Goal: Transaction & Acquisition: Purchase product/service

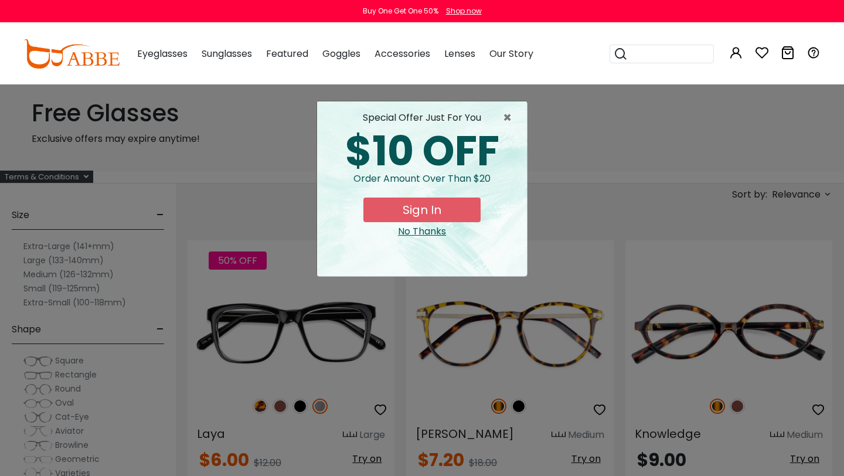
click at [438, 230] on div "No Thanks" at bounding box center [421, 231] width 191 height 14
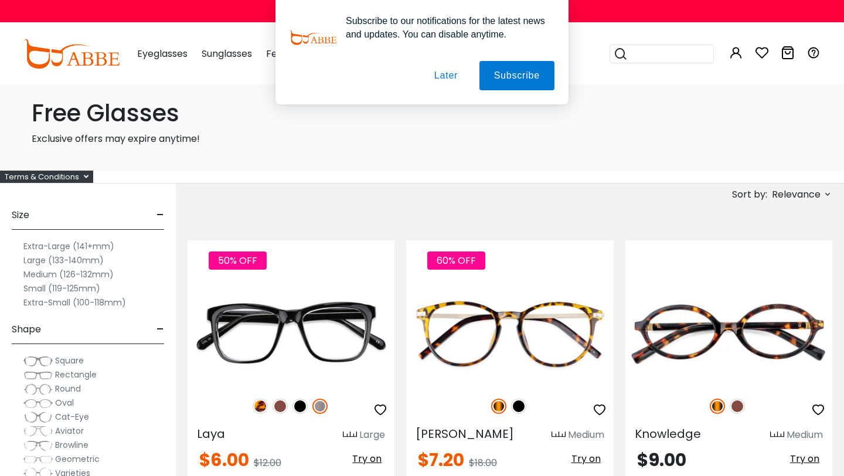
click at [0, 0] on button "Later" at bounding box center [0, 0] width 0 height 0
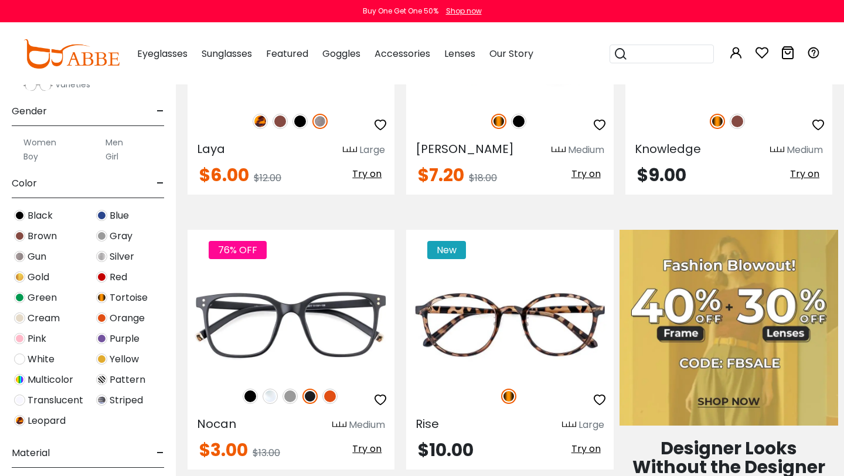
scroll to position [186, 0]
click at [117, 142] on label "Men" at bounding box center [114, 143] width 18 height 14
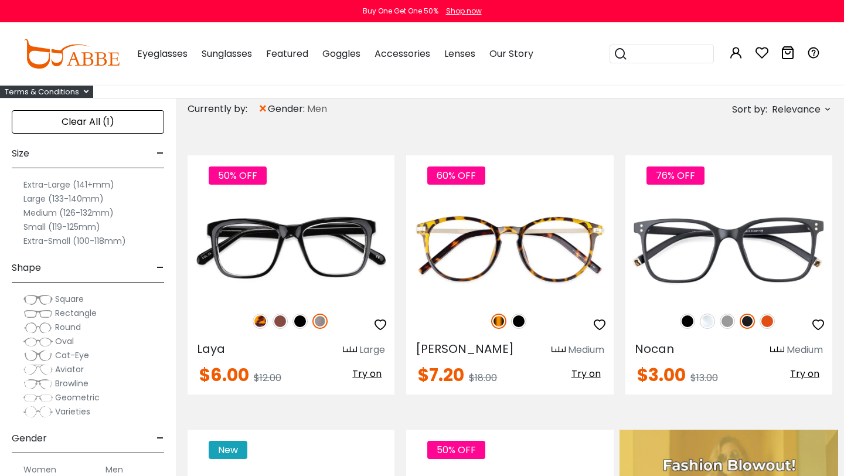
scroll to position [83, 0]
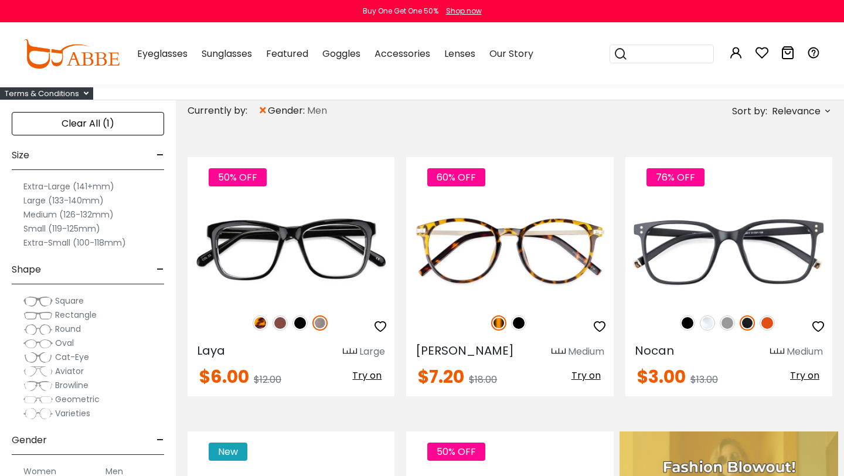
click at [38, 200] on label "Large (133-140mm)" at bounding box center [63, 200] width 80 height 14
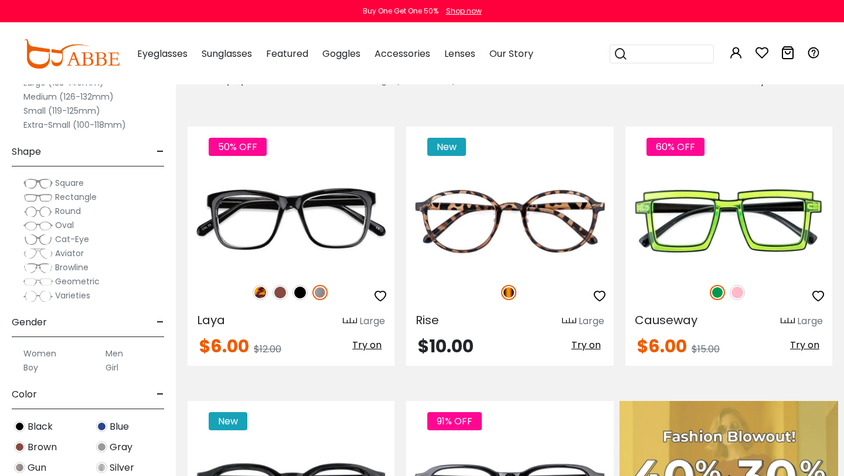
scroll to position [111, 0]
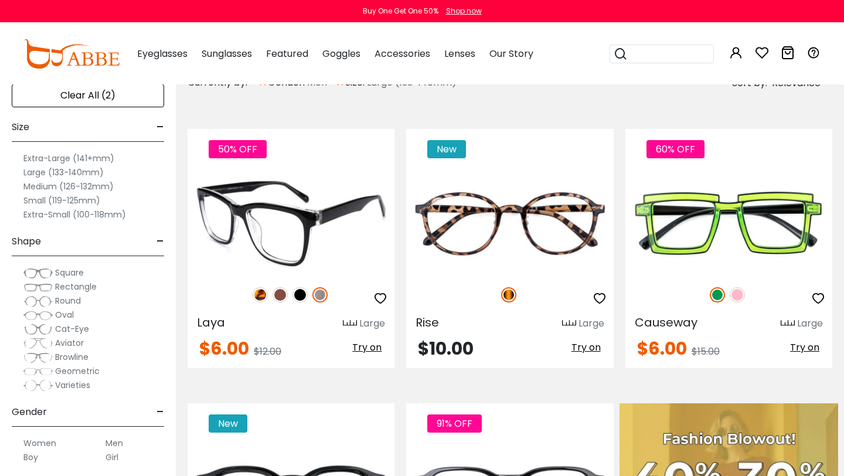
click at [320, 296] on img at bounding box center [319, 294] width 15 height 15
click at [299, 217] on img at bounding box center [290, 223] width 207 height 104
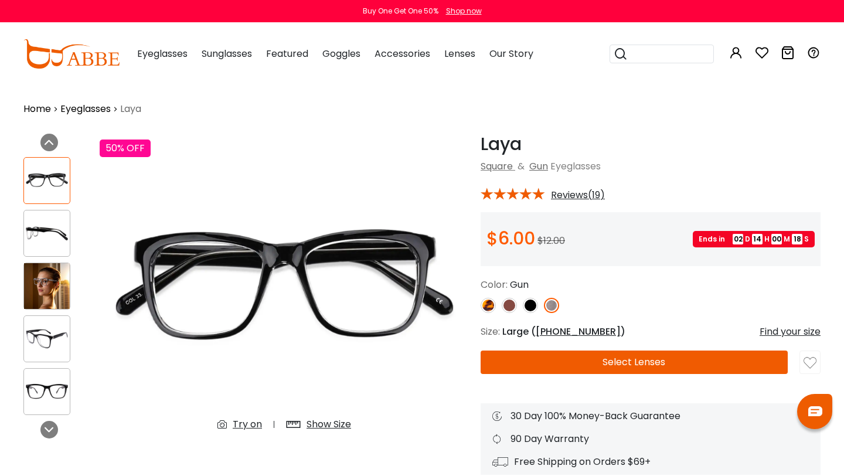
click at [530, 304] on img at bounding box center [530, 305] width 15 height 15
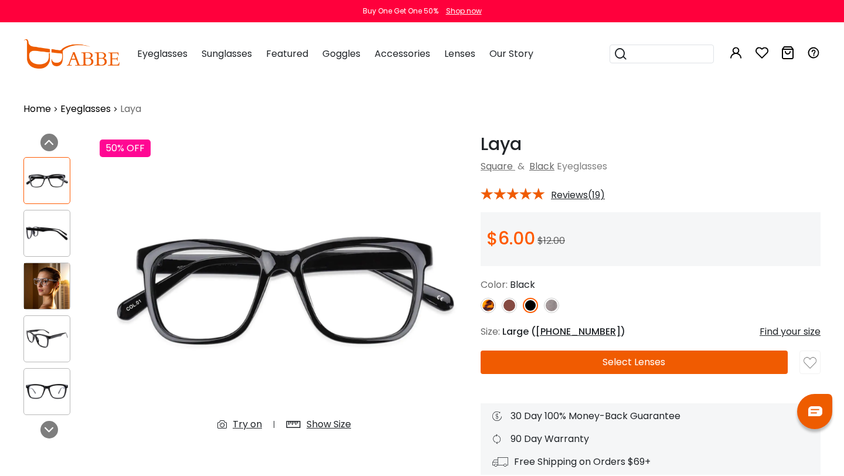
click at [509, 306] on img at bounding box center [508, 305] width 15 height 15
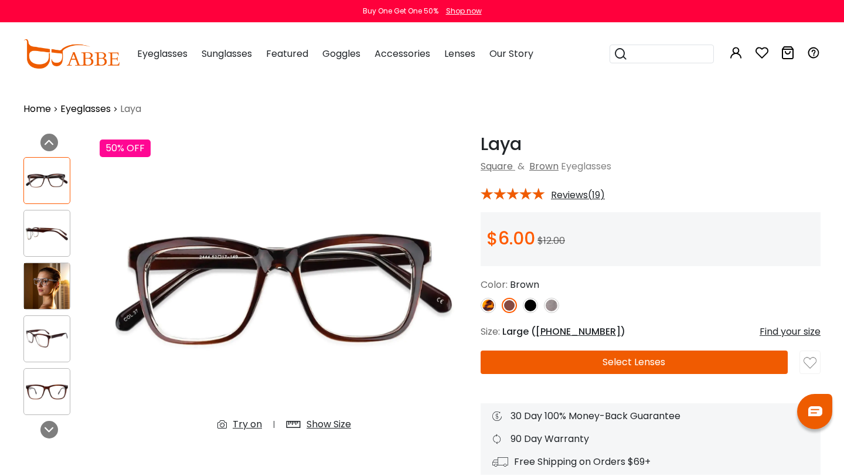
click at [550, 306] on img at bounding box center [551, 305] width 15 height 15
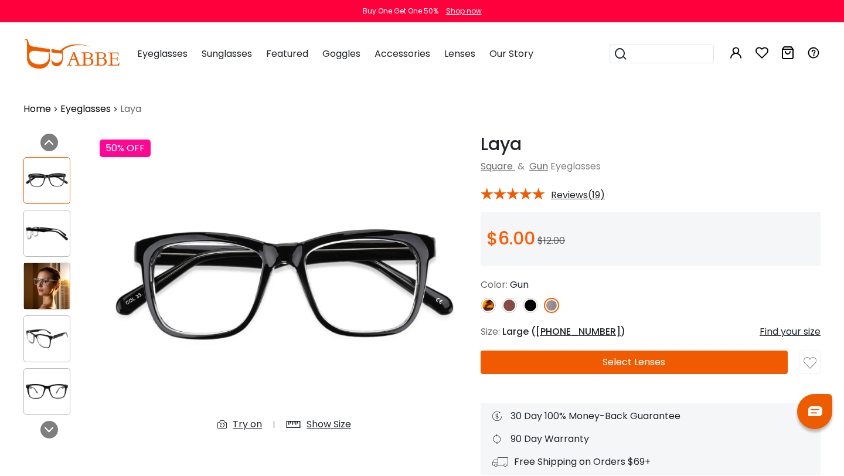
click at [57, 285] on img at bounding box center [47, 286] width 46 height 46
